Goal: Transaction & Acquisition: Book appointment/travel/reservation

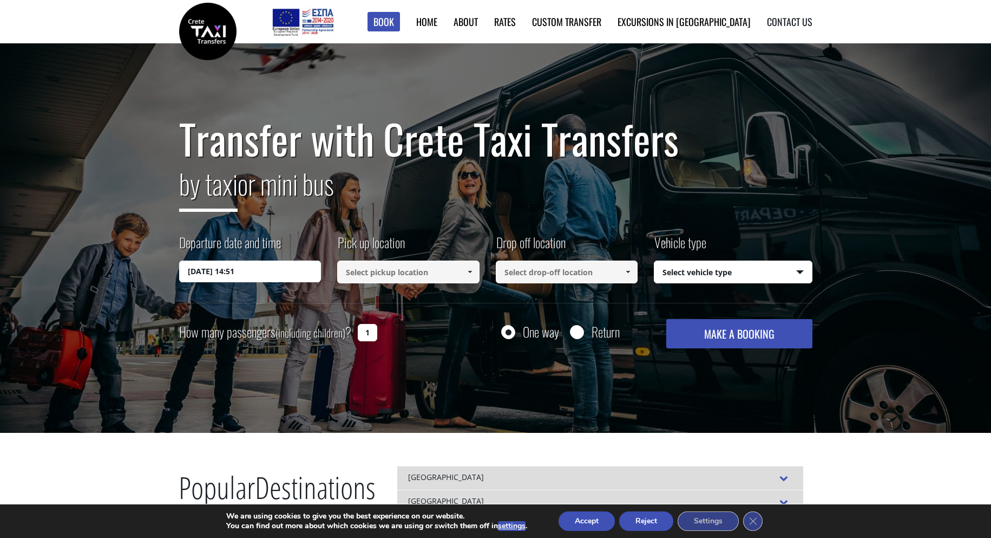
click at [792, 24] on link "Contact us" at bounding box center [789, 22] width 45 height 14
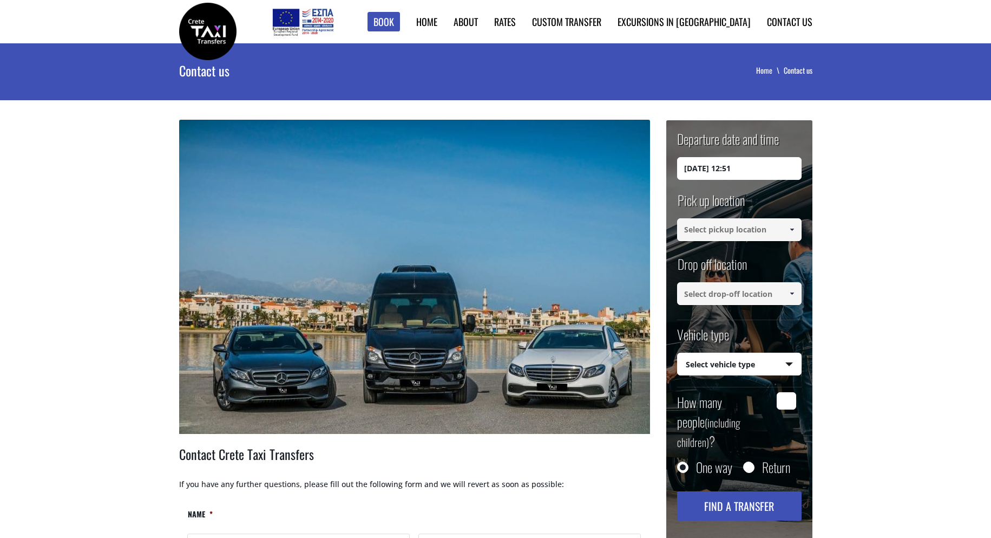
click at [743, 169] on input "[DATE] 12:51" at bounding box center [739, 168] width 125 height 23
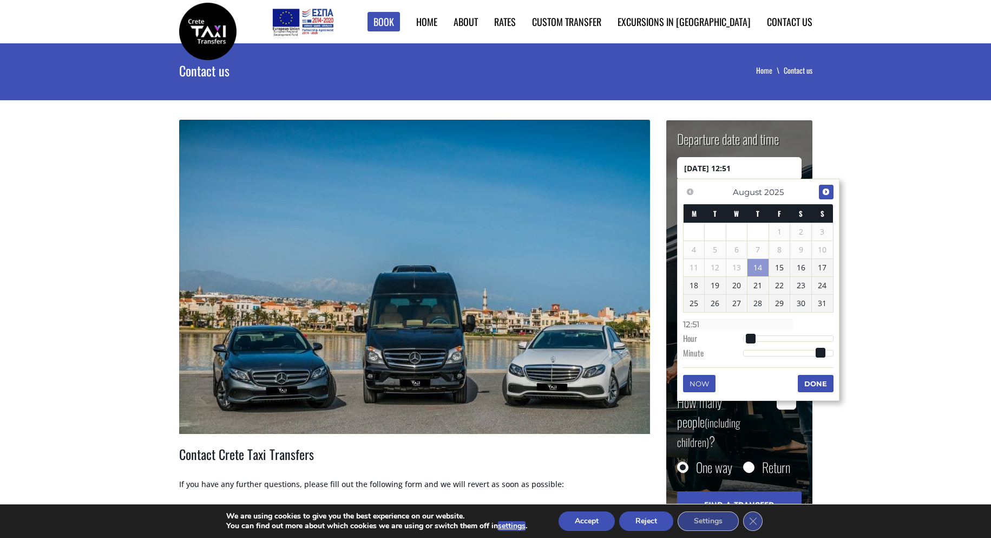
click at [822, 189] on span "Next" at bounding box center [826, 191] width 9 height 9
click at [781, 252] on link "12" at bounding box center [779, 249] width 21 height 17
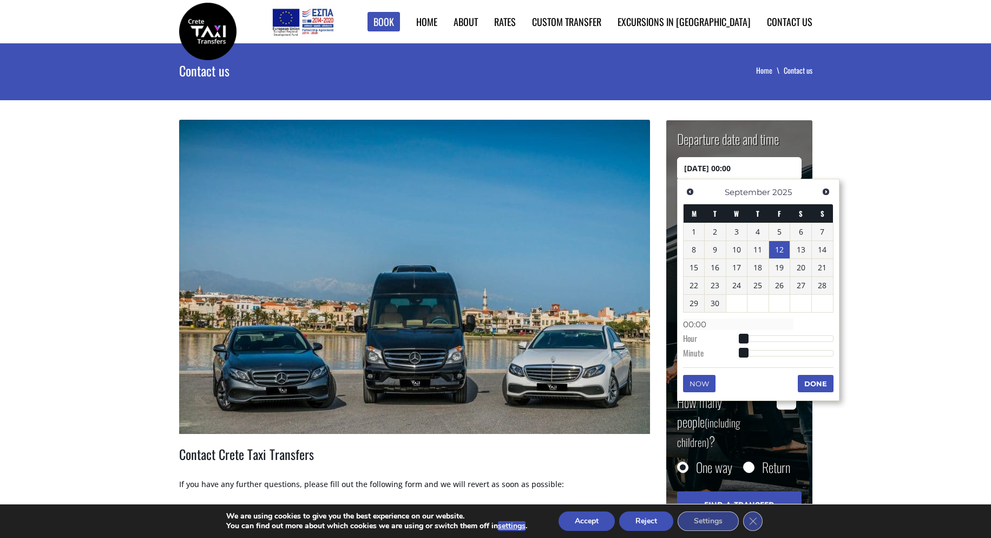
type input "12/09/2025 01:00"
type input "01:00"
type input "12/09/2025 02:00"
type input "02:00"
type input "12/09/2025 03:00"
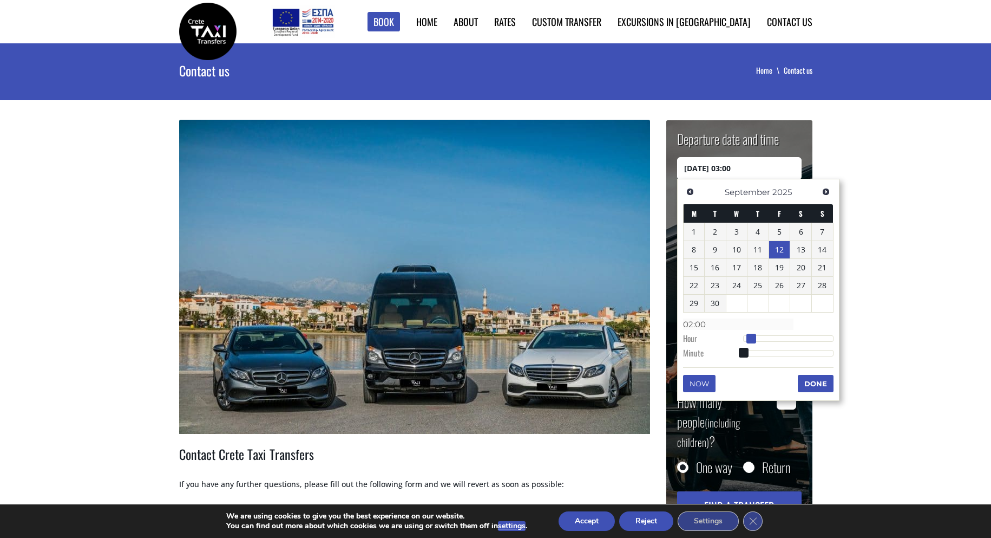
type input "03:00"
type input "12/09/2025 04:00"
type input "04:00"
type input "12/09/2025 05:00"
type input "05:00"
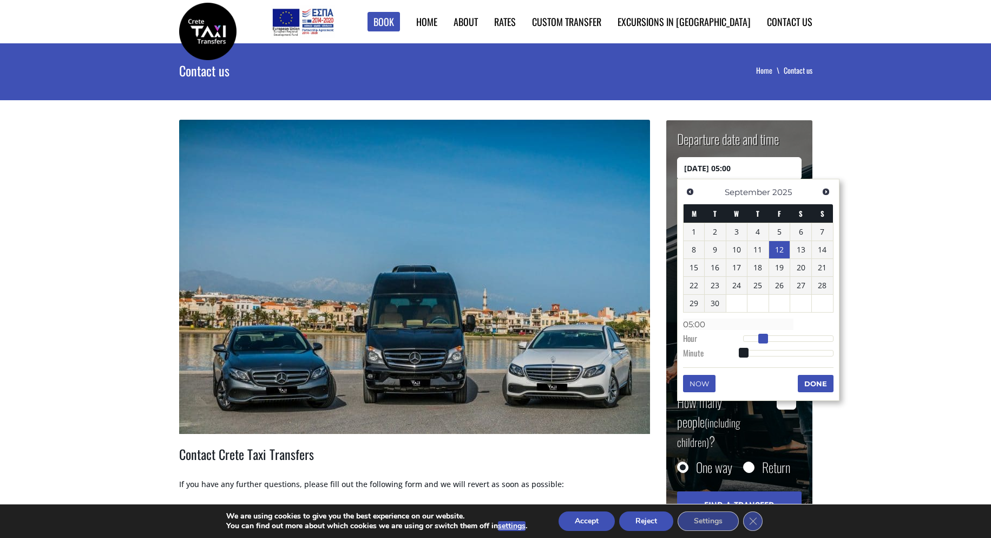
type input "12/09/2025 06:00"
type input "06:00"
type input "12/09/2025 07:00"
type input "07:00"
type input "12/09/2025 08:00"
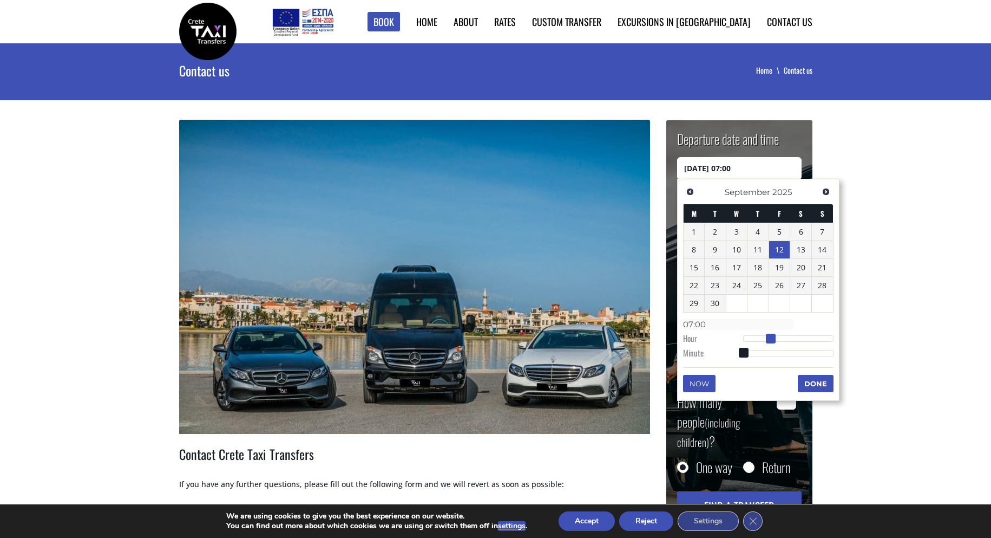
type input "08:00"
drag, startPoint x: 743, startPoint y: 338, endPoint x: 773, endPoint y: 338, distance: 30.3
click at [773, 338] on span at bounding box center [775, 339] width 10 height 10
type input "12/09/2025 08:01"
type input "08:01"
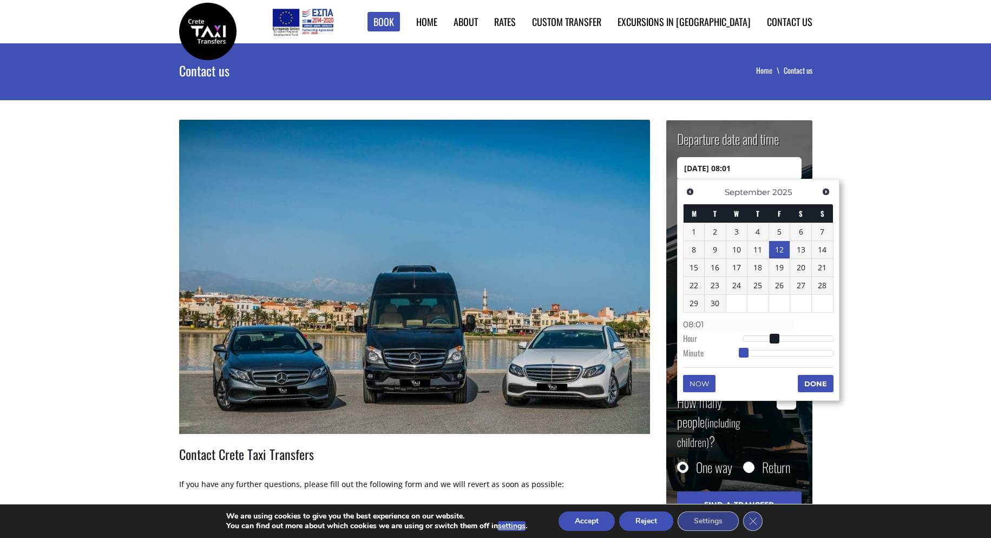
type input "12/09/2025 08:02"
type input "08:02"
type input "12/09/2025 08:03"
type input "08:03"
type input "12/09/2025 08:04"
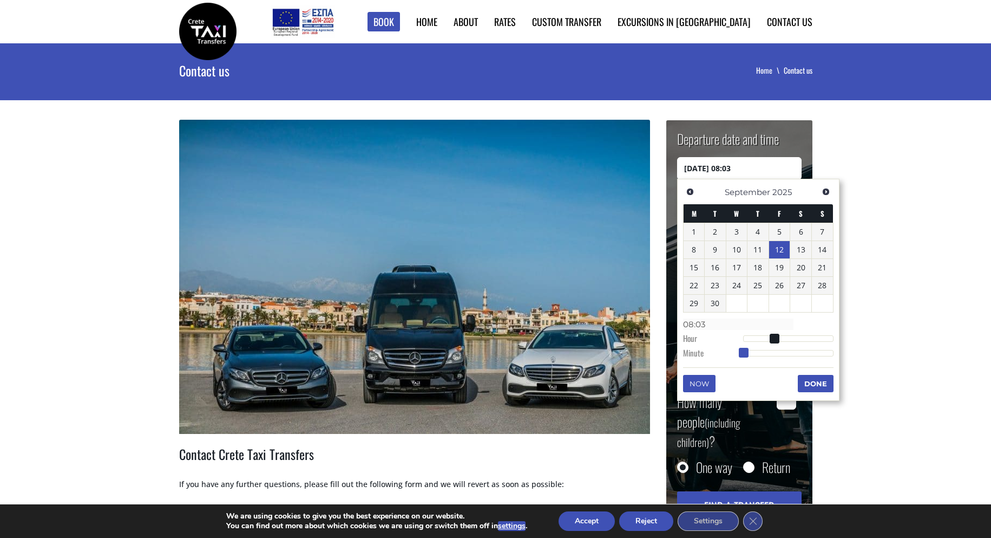
type input "08:04"
type input "12/09/2025 08:05"
type input "08:05"
type input "12/09/2025 08:06"
type input "08:06"
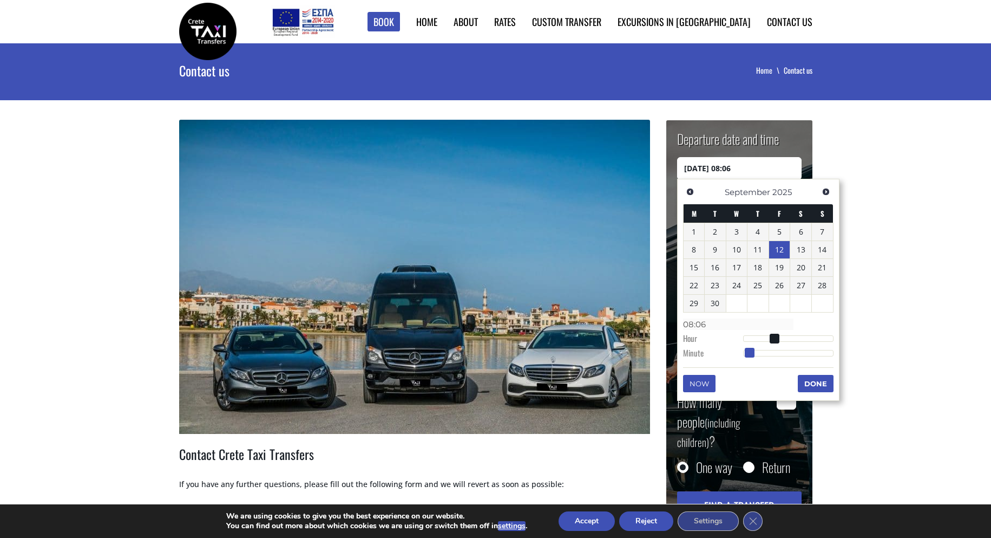
type input "12/09/2025 08:07"
type input "08:07"
type input "12/09/2025 08:10"
type input "08:10"
type input "12/09/2025 08:11"
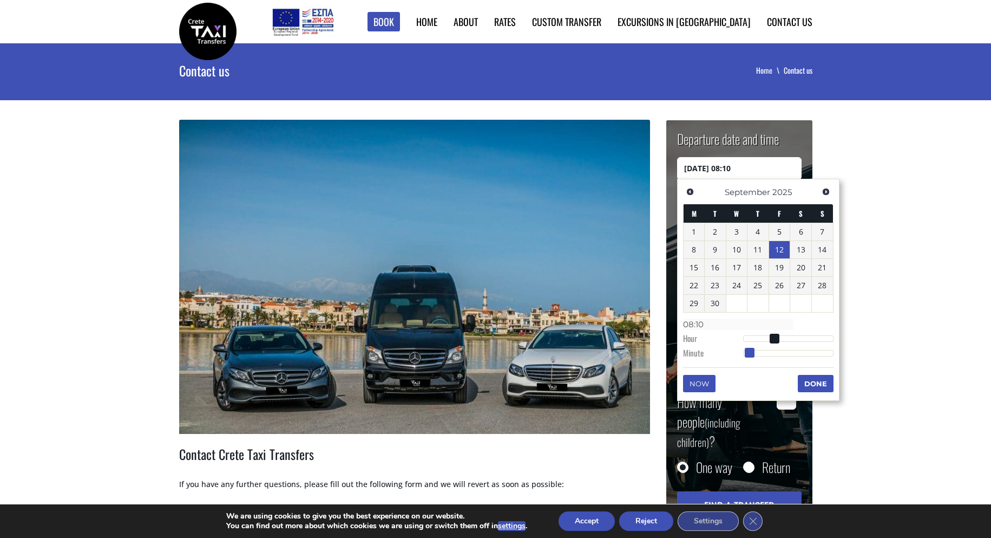
type input "08:11"
type input "12/09/2025 08:12"
type input "08:12"
type input "12/09/2025 08:13"
type input "08:13"
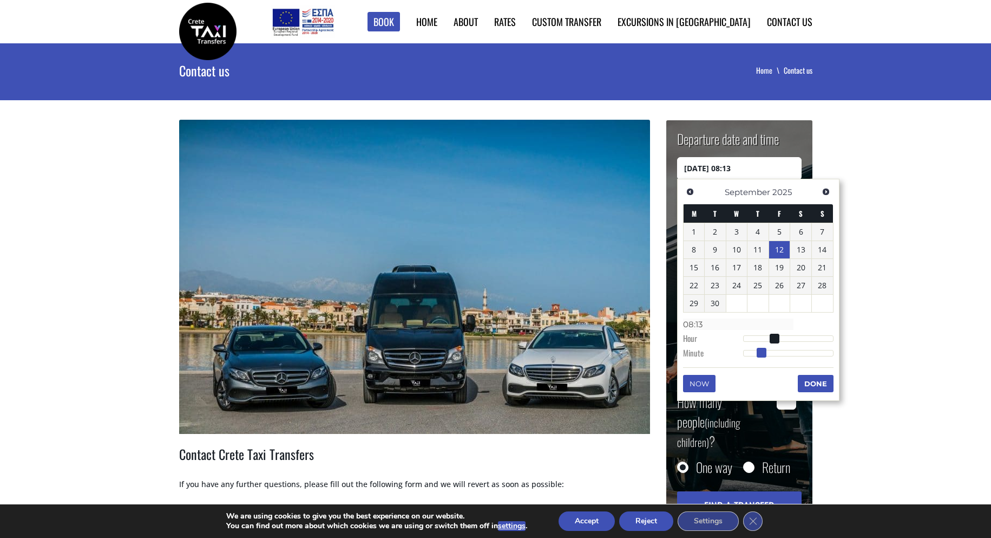
type input "12/09/2025 08:14"
type input "08:14"
type input "12/09/2025 08:15"
type input "08:15"
type input "12/09/2025 08:16"
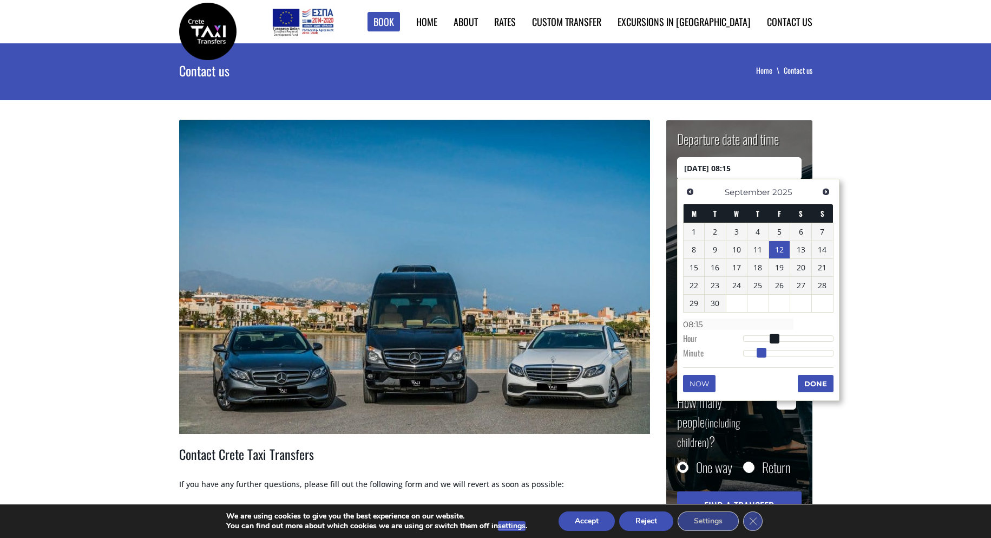
type input "08:16"
type input "12/09/2025 08:18"
type input "08:18"
type input "12/09/2025 08:19"
type input "08:19"
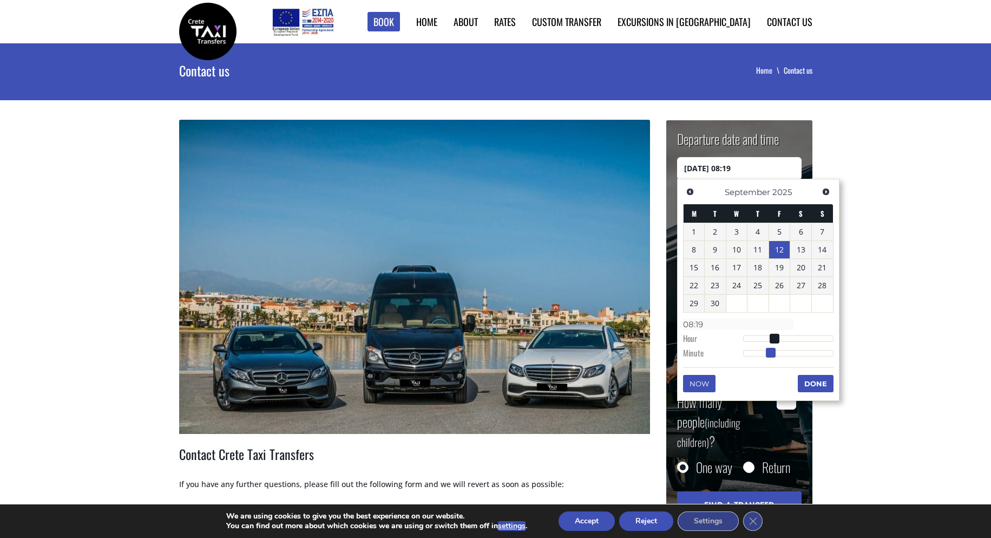
type input "12/09/2025 08:20"
type input "08:20"
type input "12/09/2025 08:21"
type input "08:21"
type input "12/09/2025 08:22"
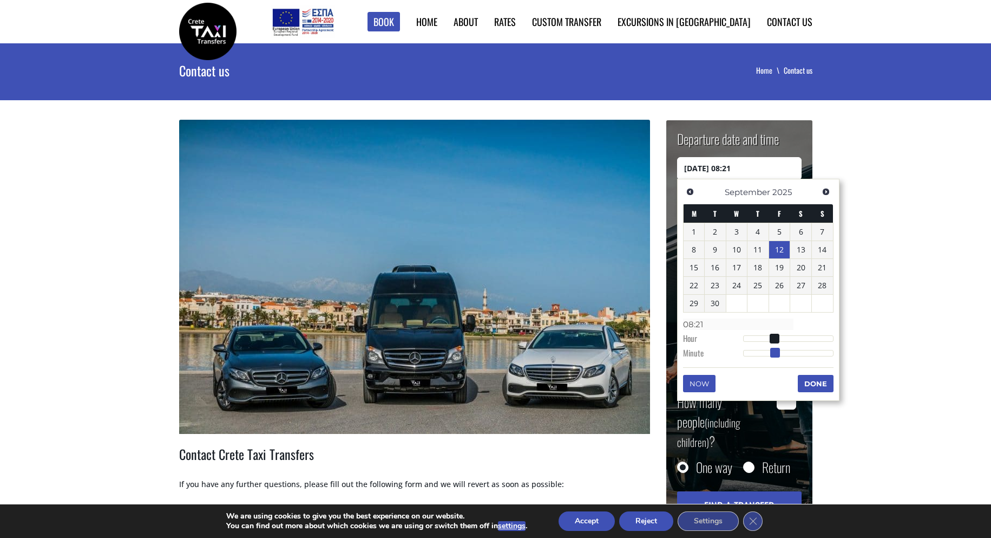
type input "08:22"
type input "12/09/2025 08:24"
type input "08:24"
type input "12/09/2025 08:25"
type input "08:25"
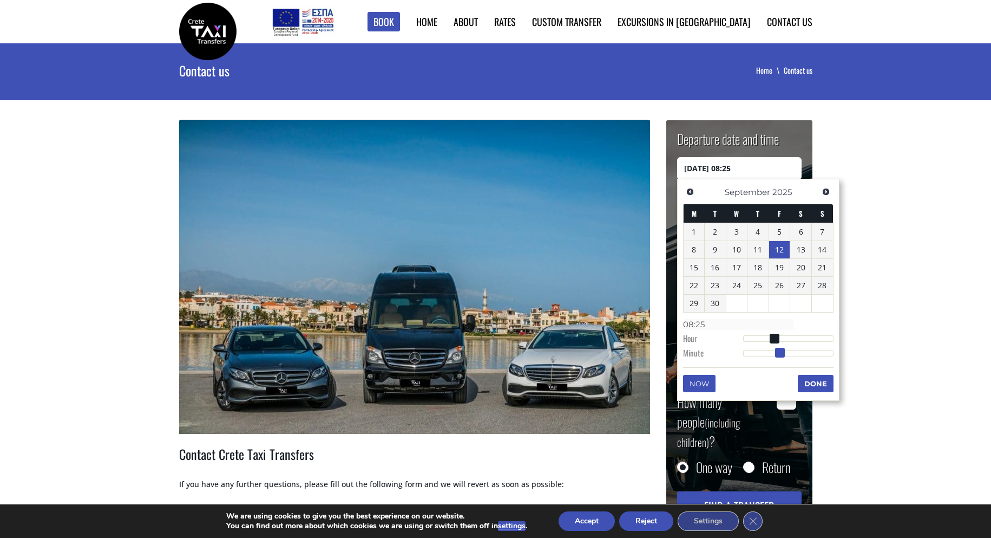
type input "12/09/2025 08:26"
type input "08:26"
type input "12/09/2025 08:27"
type input "08:27"
type input "12/09/2025 08:28"
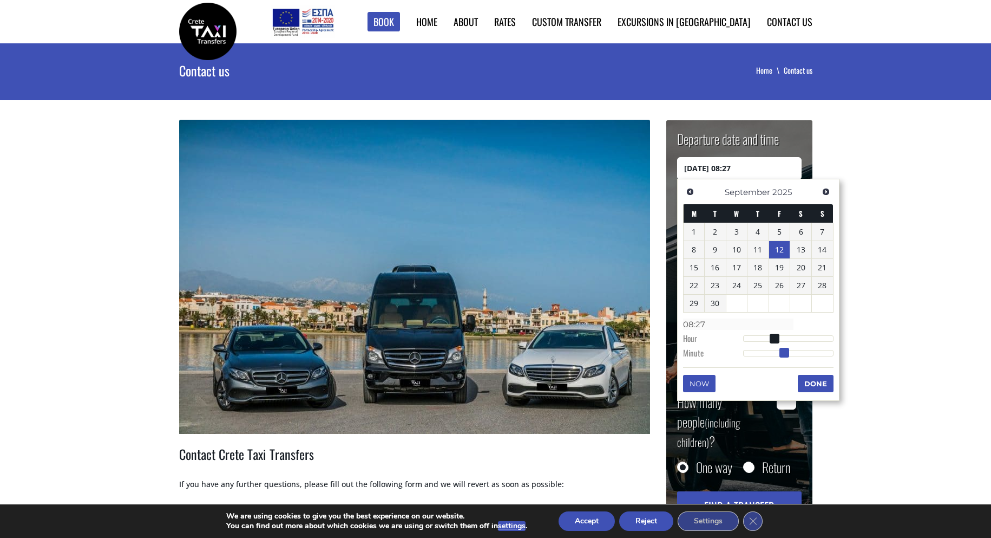
type input "08:28"
type input "12/09/2025 08:29"
type input "08:29"
type input "12/09/2025 08:30"
type input "08:30"
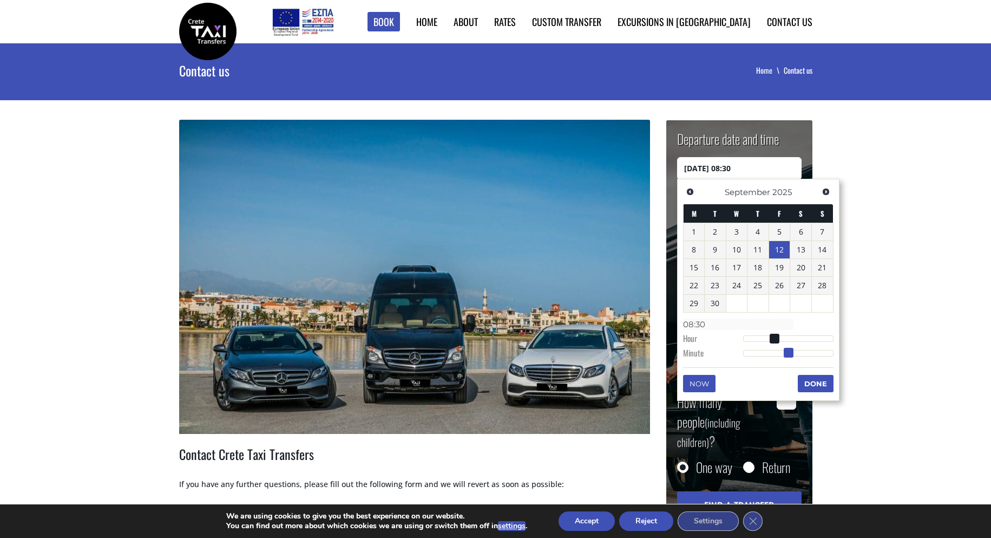
drag, startPoint x: 743, startPoint y: 355, endPoint x: 788, endPoint y: 350, distance: 45.2
click at [788, 350] on span at bounding box center [789, 353] width 10 height 10
click at [818, 379] on button "Done" at bounding box center [816, 383] width 36 height 17
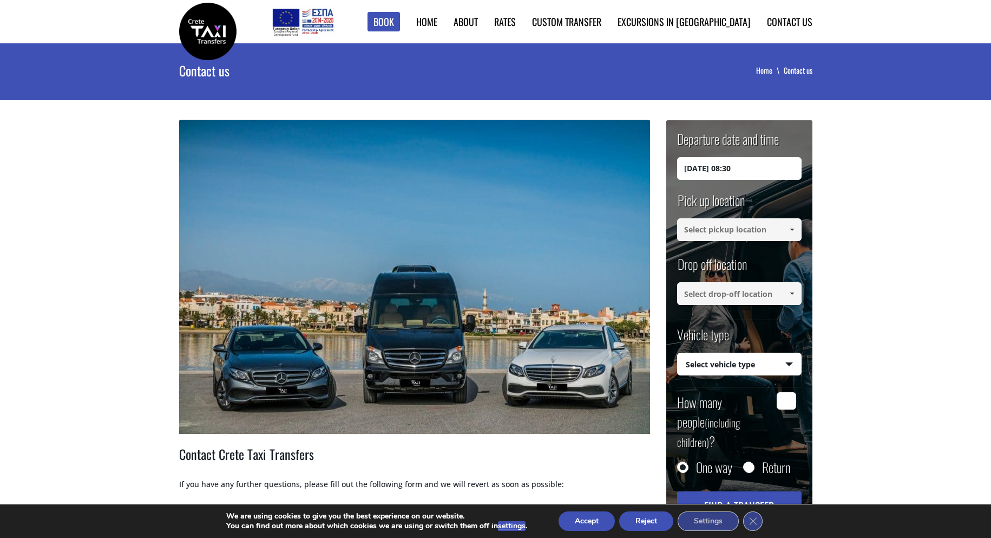
click at [760, 236] on input at bounding box center [739, 229] width 125 height 23
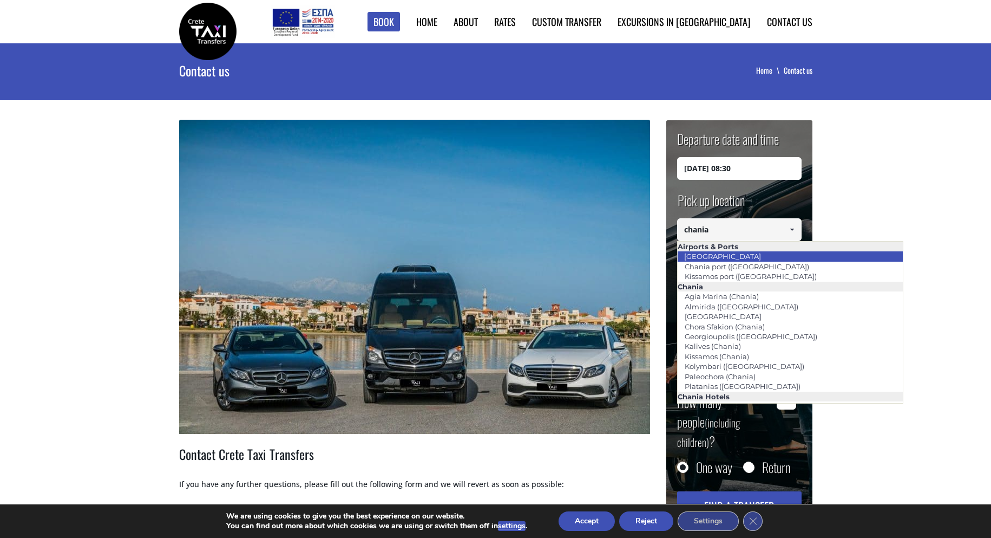
click at [744, 257] on li "[GEOGRAPHIC_DATA]" at bounding box center [790, 256] width 225 height 10
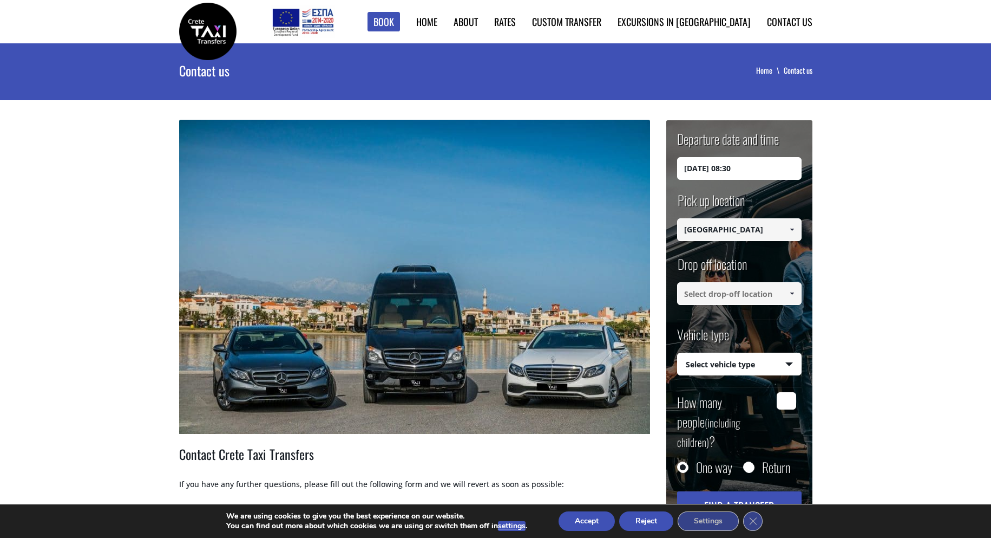
type input "[GEOGRAPHIC_DATA]"
click at [731, 297] on input at bounding box center [739, 293] width 125 height 23
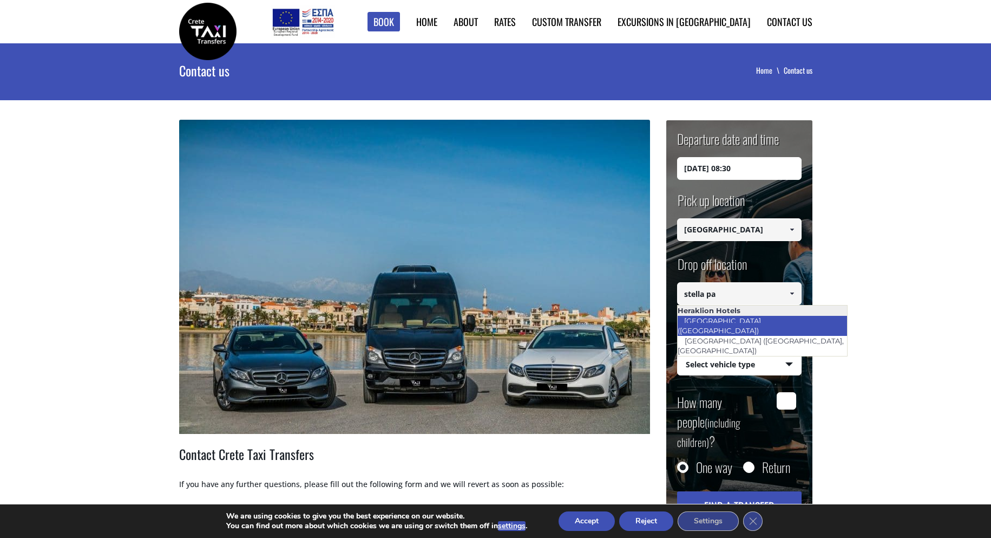
click at [755, 319] on link "[GEOGRAPHIC_DATA] ([GEOGRAPHIC_DATA])" at bounding box center [721, 325] width 89 height 25
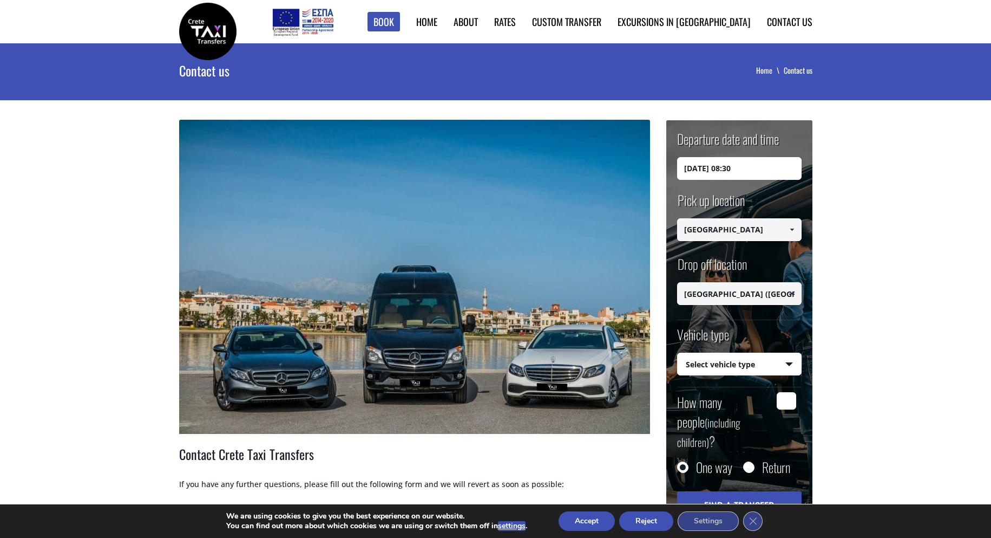
type input "[GEOGRAPHIC_DATA] ([GEOGRAPHIC_DATA])"
click at [738, 366] on select "Select vehicle type Taxi (4 passengers) Mercedes E Class Mini Van (7 passengers…" at bounding box center [739, 364] width 123 height 23
select select "540"
click at [678, 353] on select "Select vehicle type Taxi (4 passengers) Mercedes E Class Mini Van (7 passengers…" at bounding box center [739, 364] width 123 height 23
click at [788, 402] on input "How many people (including children) ?" at bounding box center [786, 400] width 19 height 17
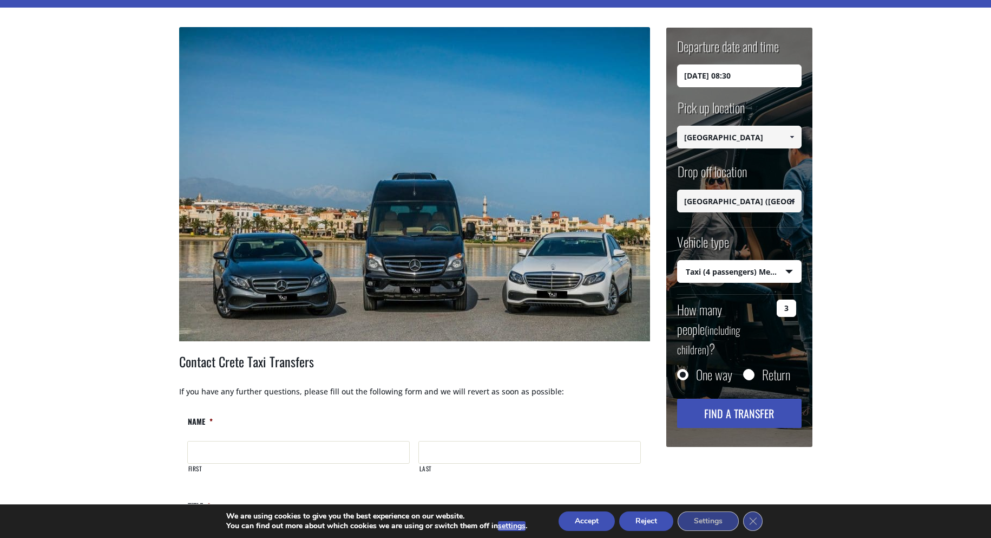
scroll to position [108, 0]
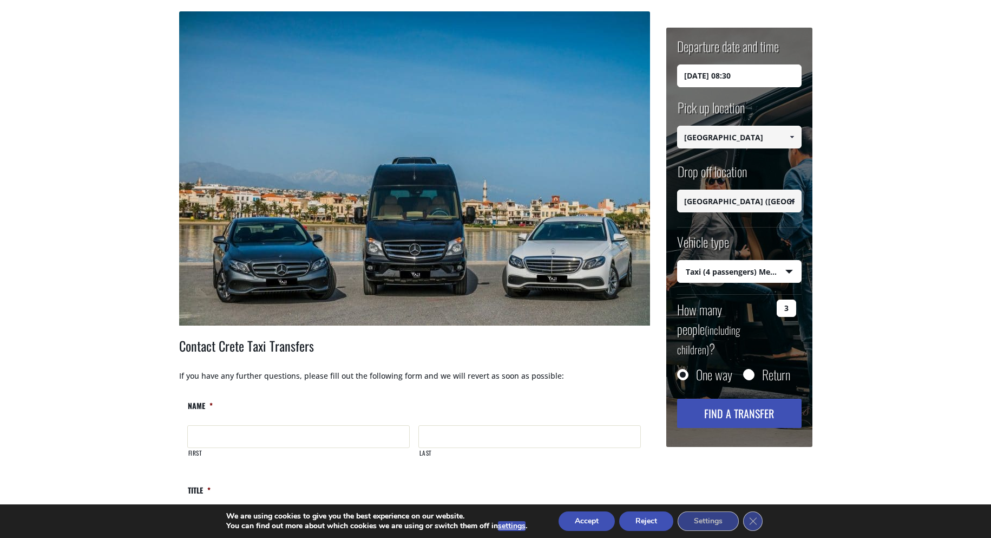
type input "3"
click at [754, 370] on input "Return" at bounding box center [748, 375] width 11 height 11
radio input "true"
type input "[GEOGRAPHIC_DATA] ([GEOGRAPHIC_DATA])"
type input "[GEOGRAPHIC_DATA]"
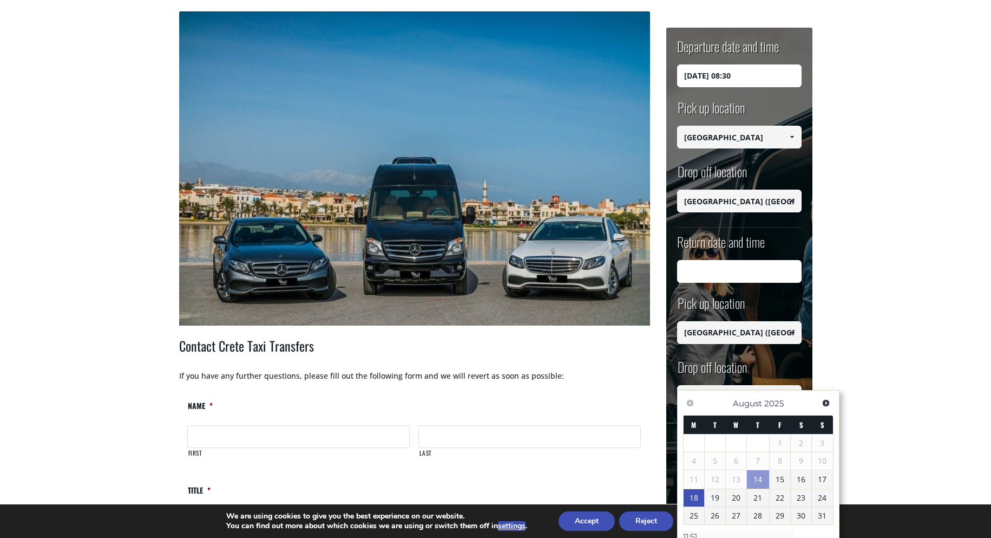
click at [698, 497] on link "18" at bounding box center [694, 497] width 21 height 17
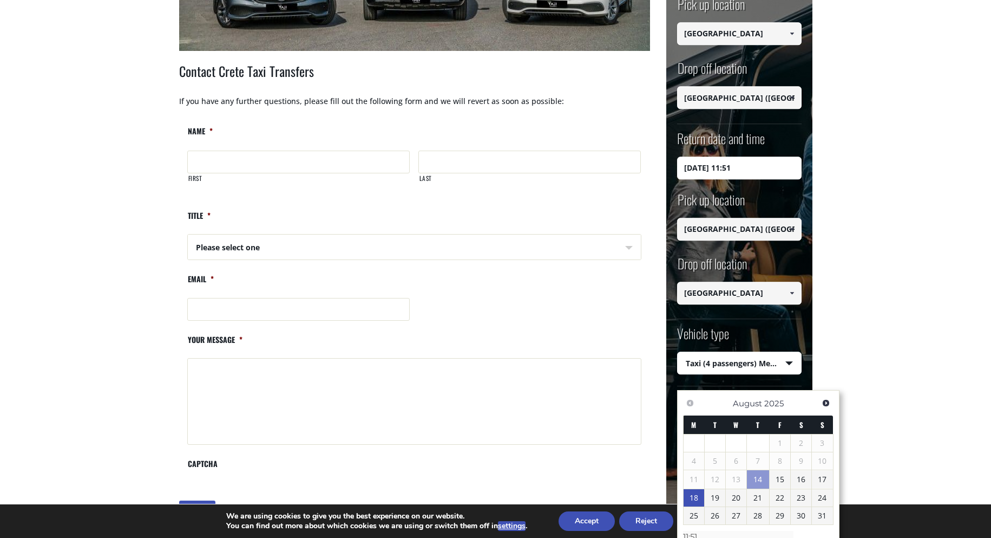
scroll to position [379, 0]
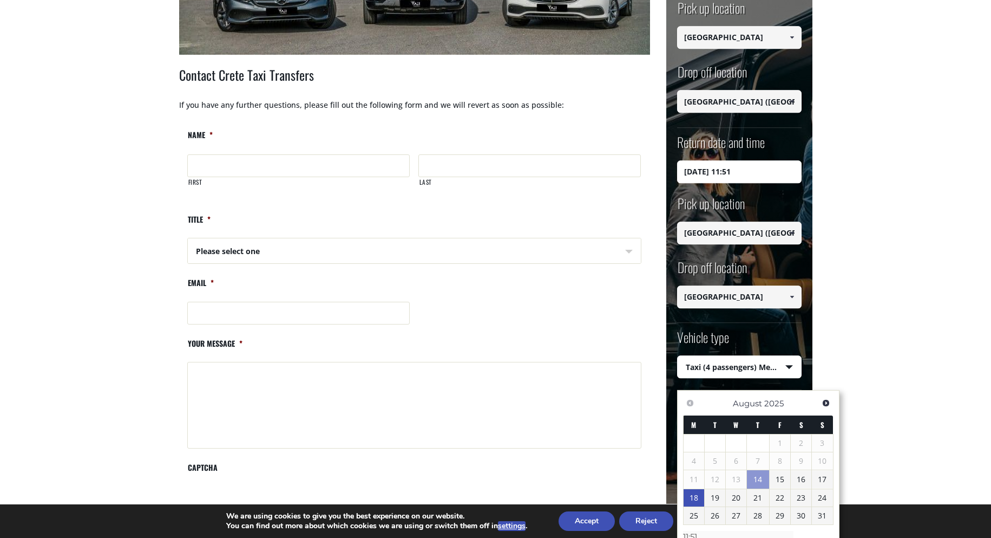
click at [737, 164] on input "18/08/2025 11:51" at bounding box center [739, 171] width 125 height 23
drag, startPoint x: 762, startPoint y: 168, endPoint x: 729, endPoint y: 169, distance: 33.6
click at [729, 169] on input "18/08/2025 11:51" at bounding box center [739, 171] width 125 height 23
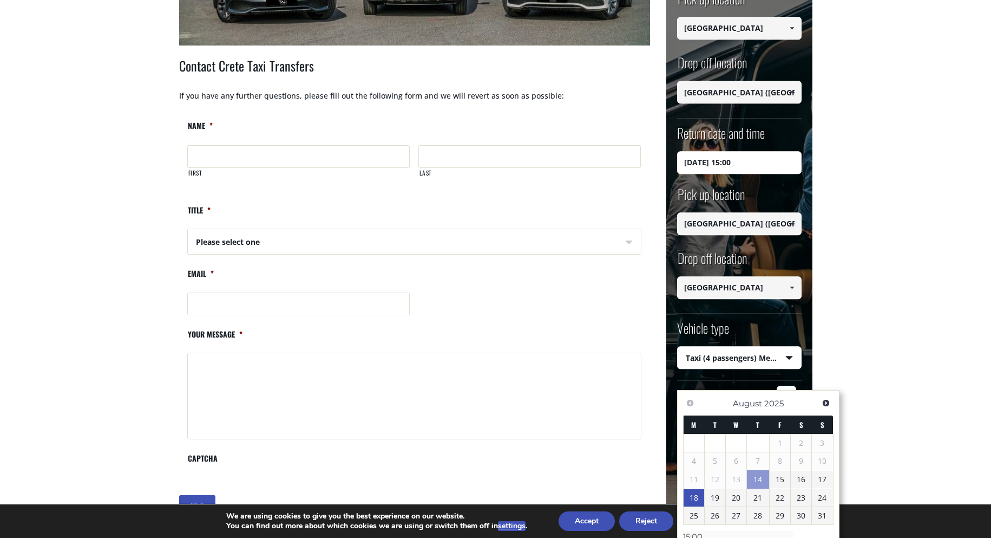
scroll to position [541, 0]
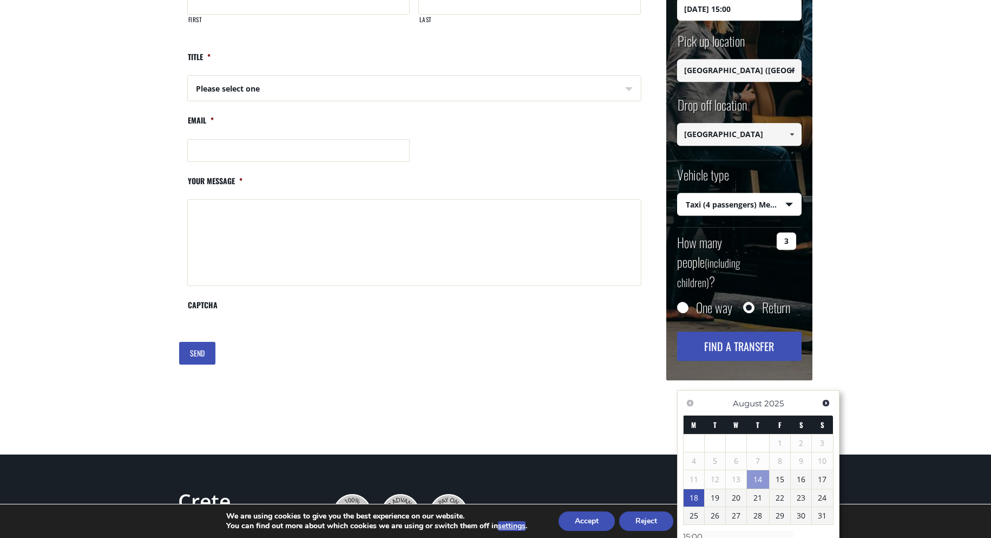
type input "18/08/2025 15:00"
click at [746, 332] on button "Find a transfer" at bounding box center [739, 346] width 125 height 29
